Goal: Task Accomplishment & Management: Use online tool/utility

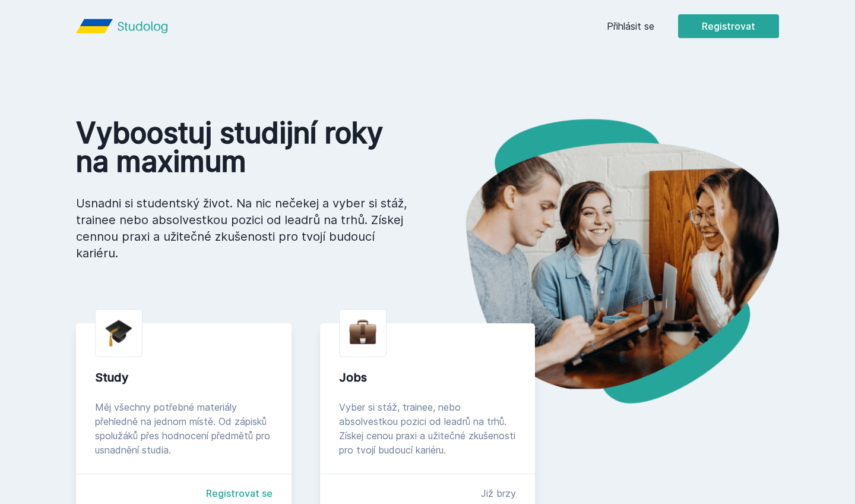
click at [633, 34] on div "Přihlásit se Registrovat" at bounding box center [693, 26] width 172 height 24
click at [613, 18] on div "Přihlásit se Registrovat" at bounding box center [693, 26] width 172 height 24
click at [617, 29] on link "Přihlásit se" at bounding box center [631, 26] width 48 height 14
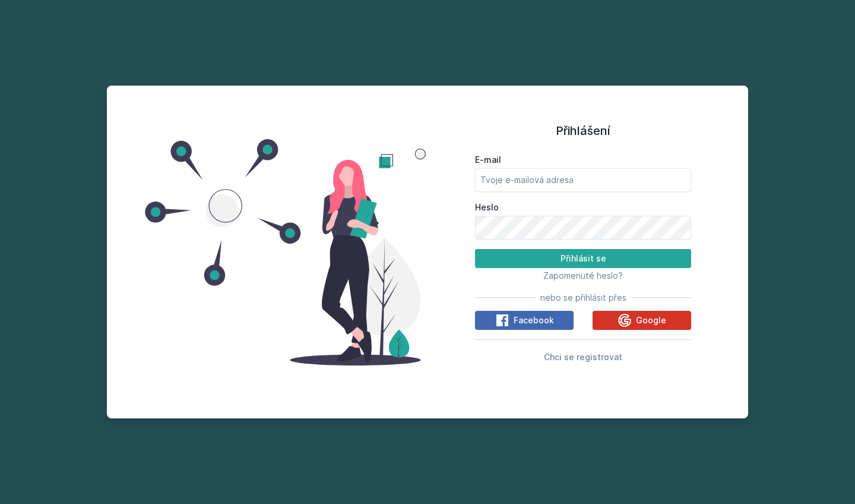
click at [636, 326] on div "Google" at bounding box center [642, 320] width 49 height 14
click at [627, 325] on icon at bounding box center [624, 319] width 13 height 13
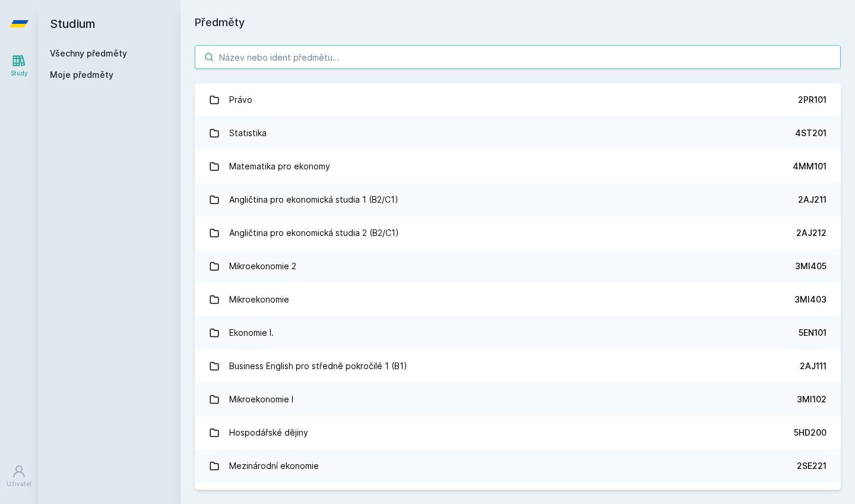
click at [359, 62] on input "search" at bounding box center [518, 57] width 646 height 24
paste input "1FU506"
type input "1FU506"
